Goal: Transaction & Acquisition: Purchase product/service

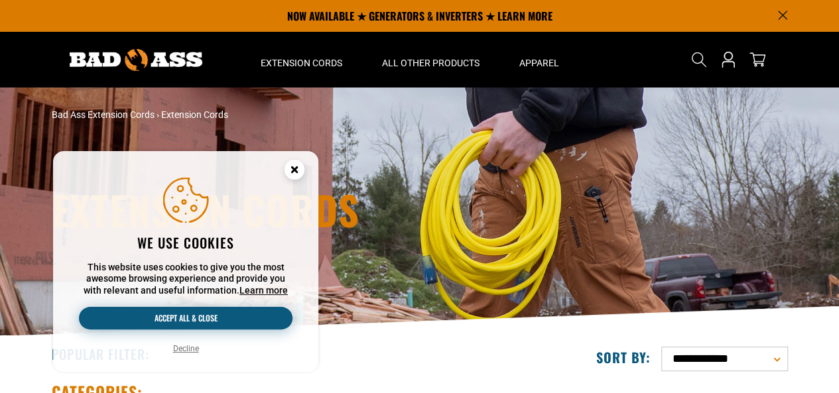
click at [253, 321] on button "Accept all & close" at bounding box center [186, 318] width 214 height 23
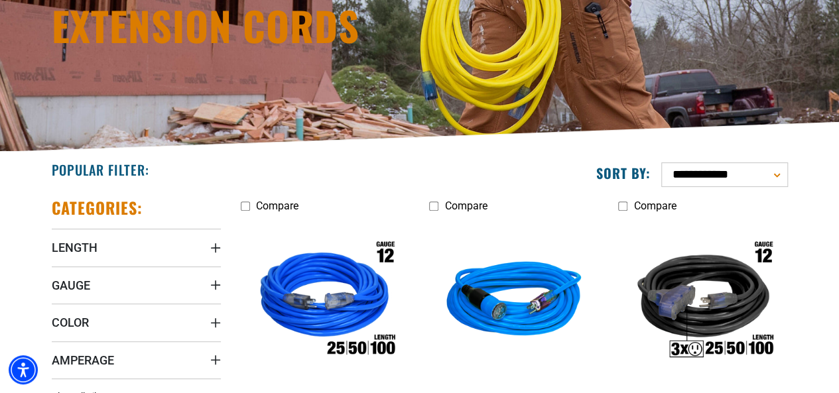
scroll to position [265, 0]
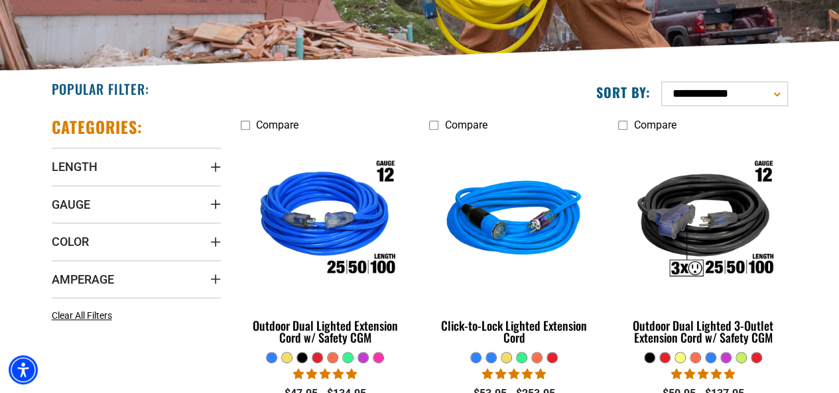
click at [210, 169] on icon "Length" at bounding box center [215, 167] width 11 height 11
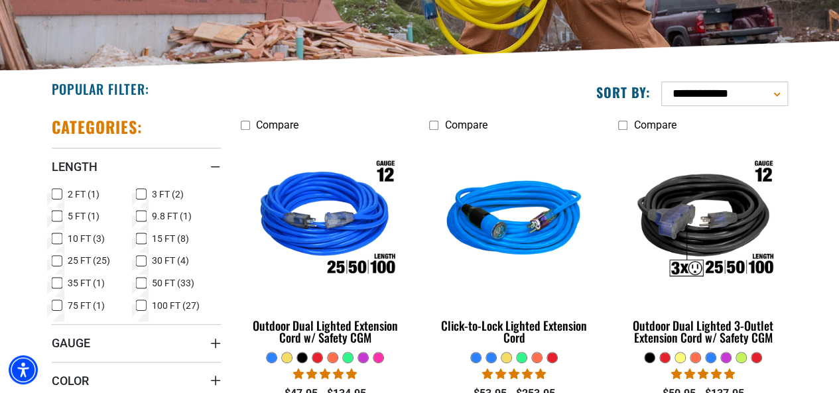
click at [141, 304] on icon at bounding box center [141, 305] width 11 height 17
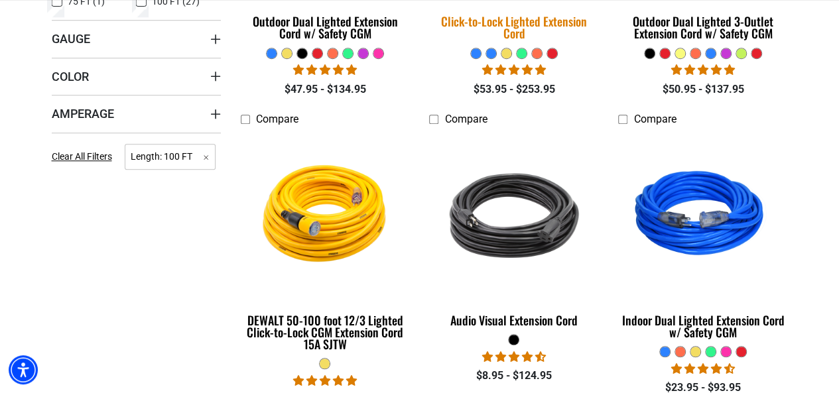
scroll to position [597, 0]
